Goal: Check status

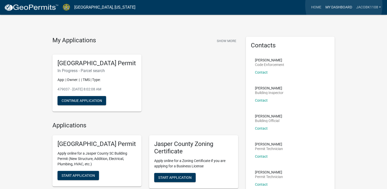
click at [344, 5] on link "My Dashboard" at bounding box center [338, 8] width 31 height 10
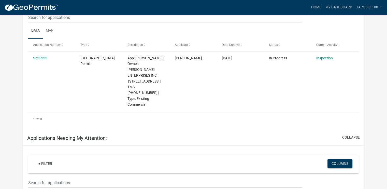
scroll to position [222, 0]
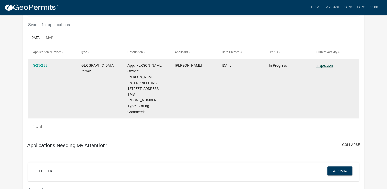
click at [322, 66] on link "Inspection" at bounding box center [324, 65] width 17 height 4
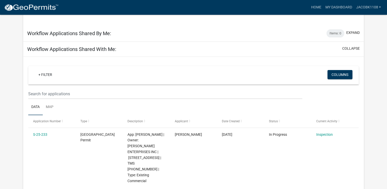
scroll to position [144, 0]
